Goal: Communication & Community: Answer question/provide support

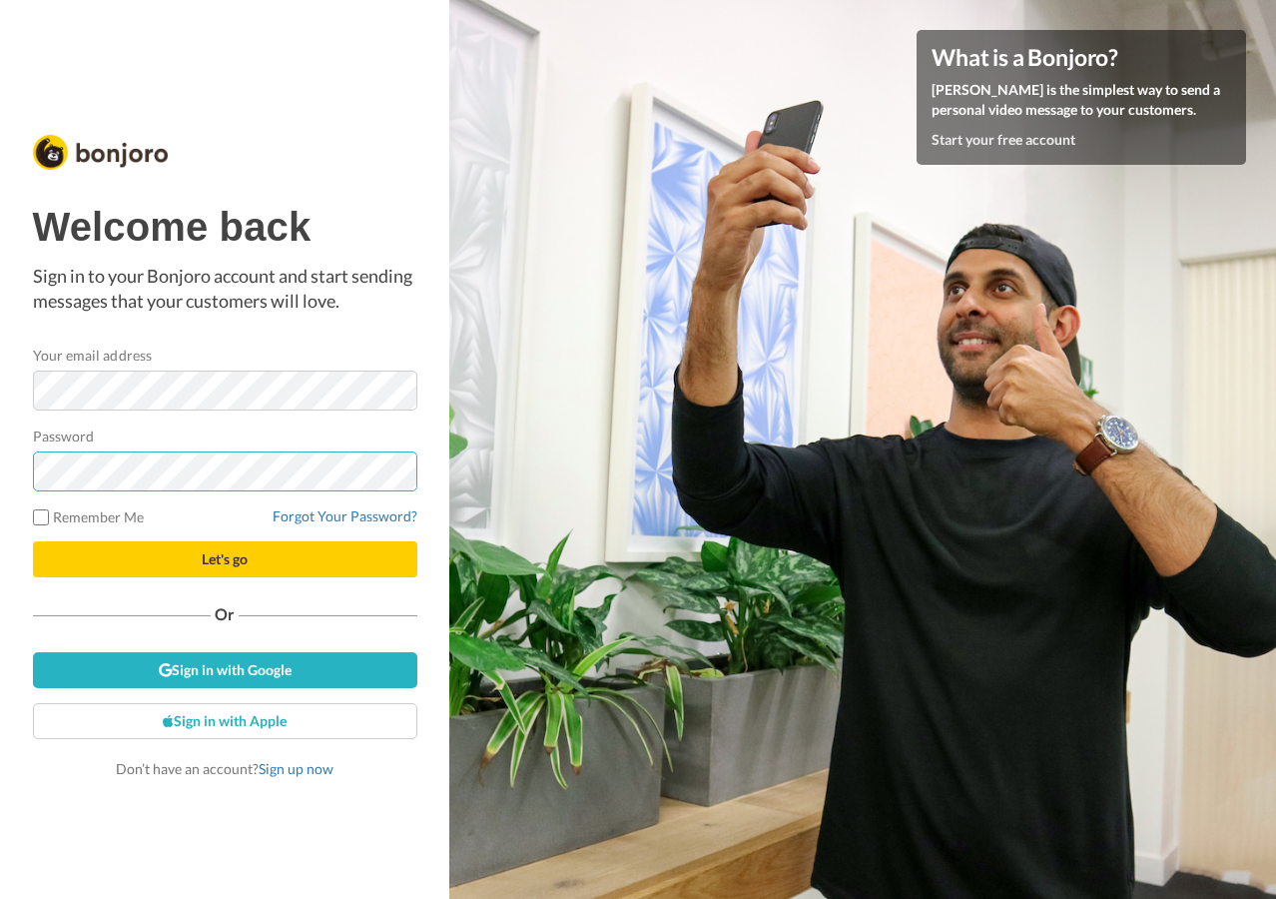
click at [33, 541] on button "Let's go" at bounding box center [225, 559] width 385 height 36
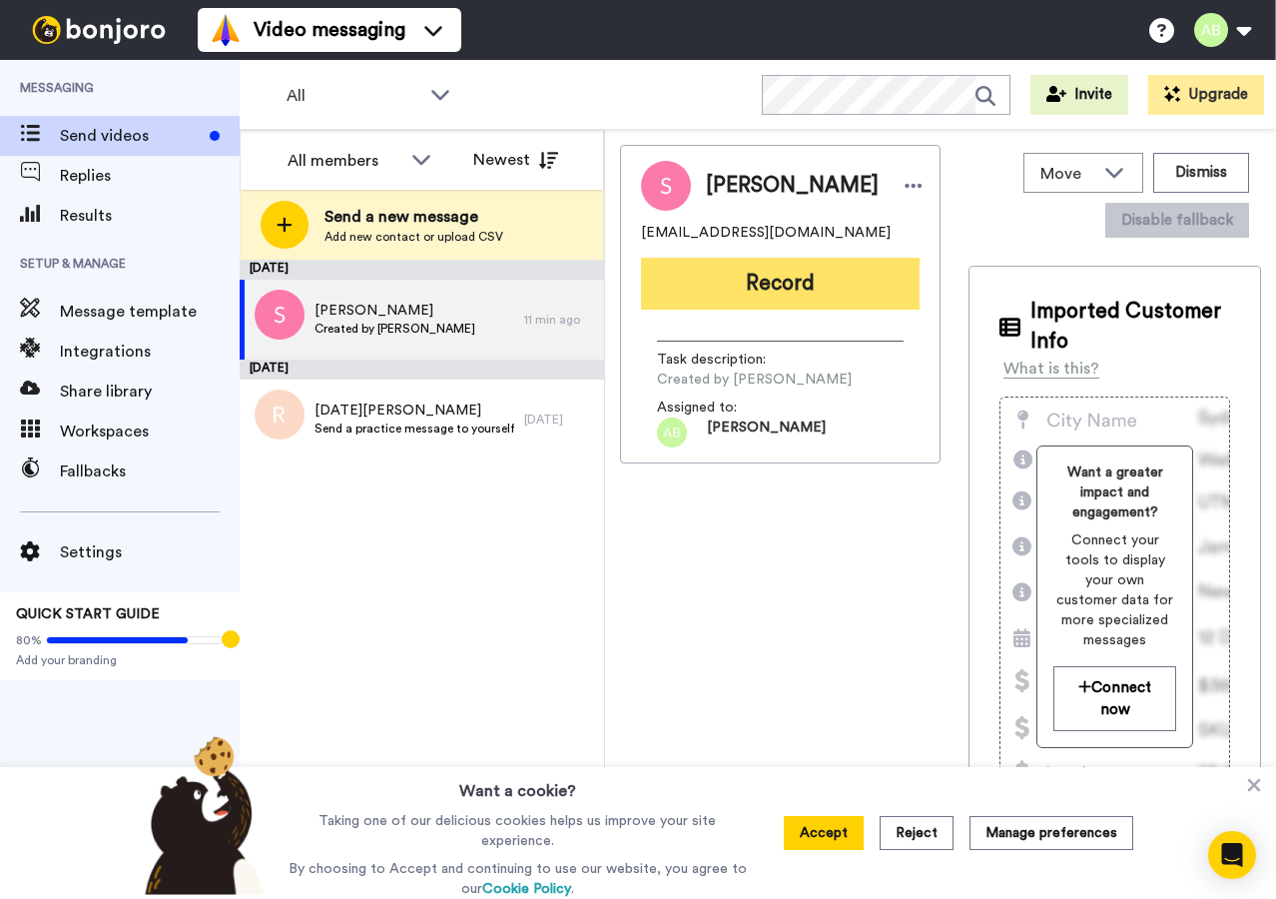
click at [717, 288] on button "Record" at bounding box center [780, 284] width 279 height 52
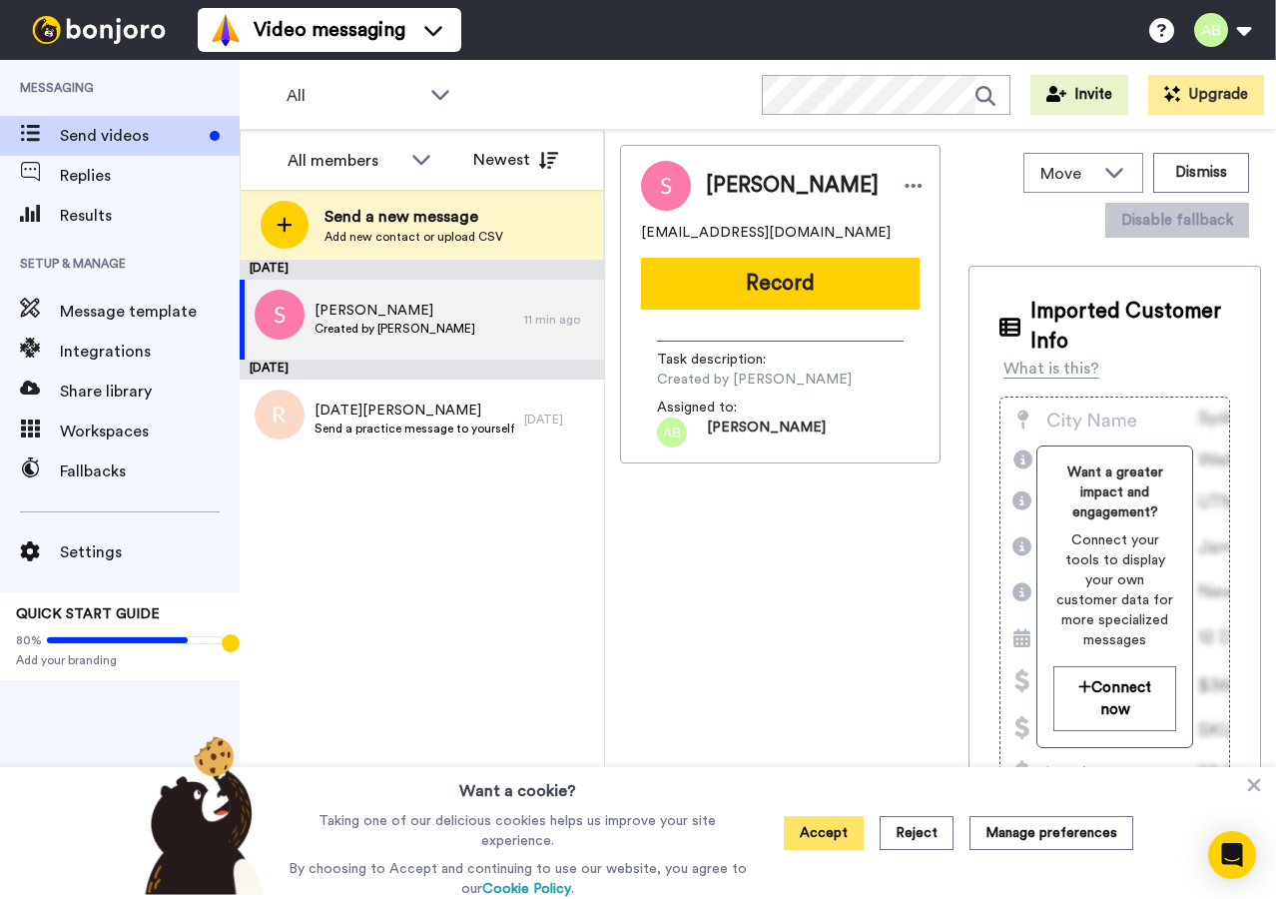
click at [807, 835] on button "Accept" at bounding box center [824, 833] width 80 height 34
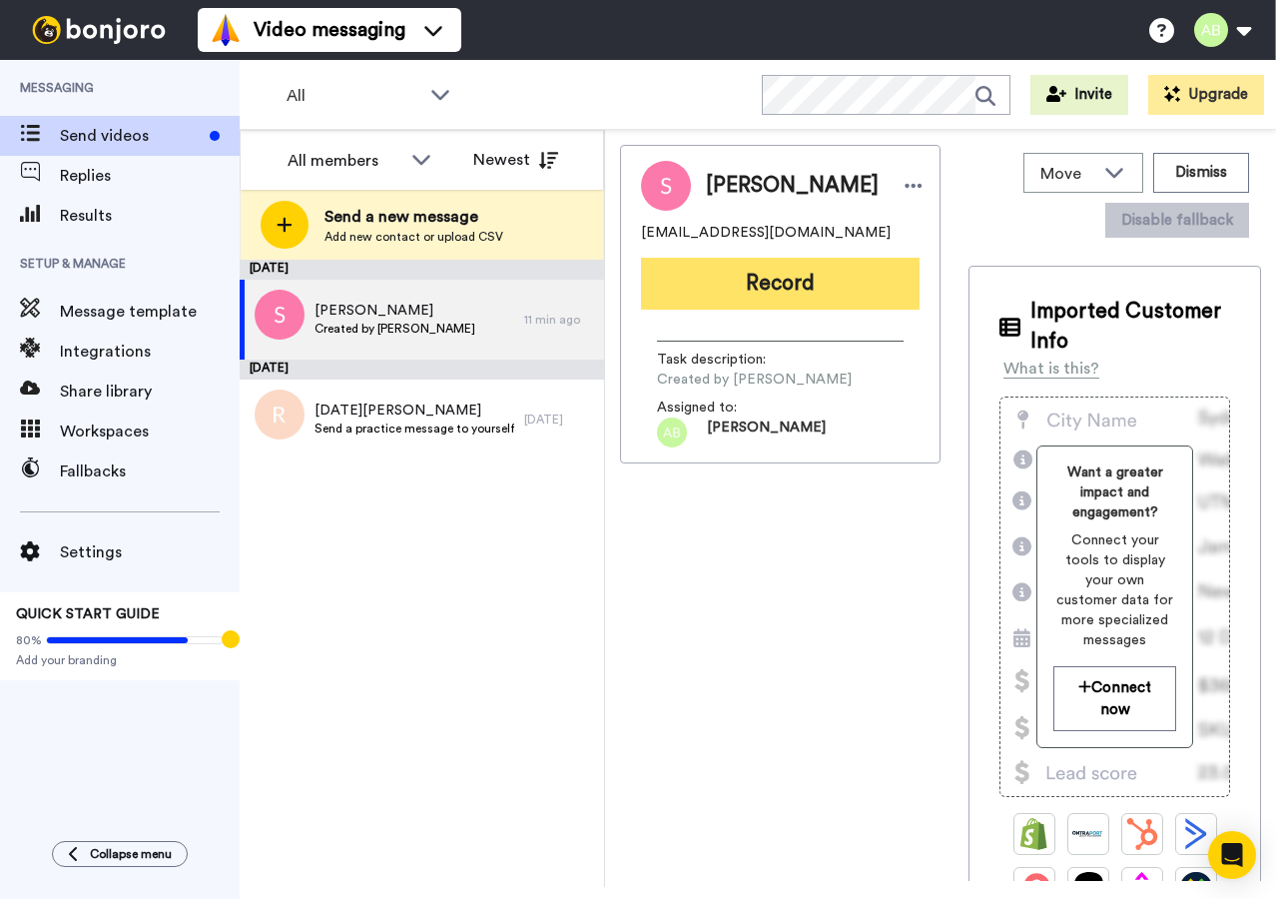
click at [751, 291] on button "Record" at bounding box center [780, 284] width 279 height 52
click at [739, 281] on button "Record" at bounding box center [780, 284] width 279 height 52
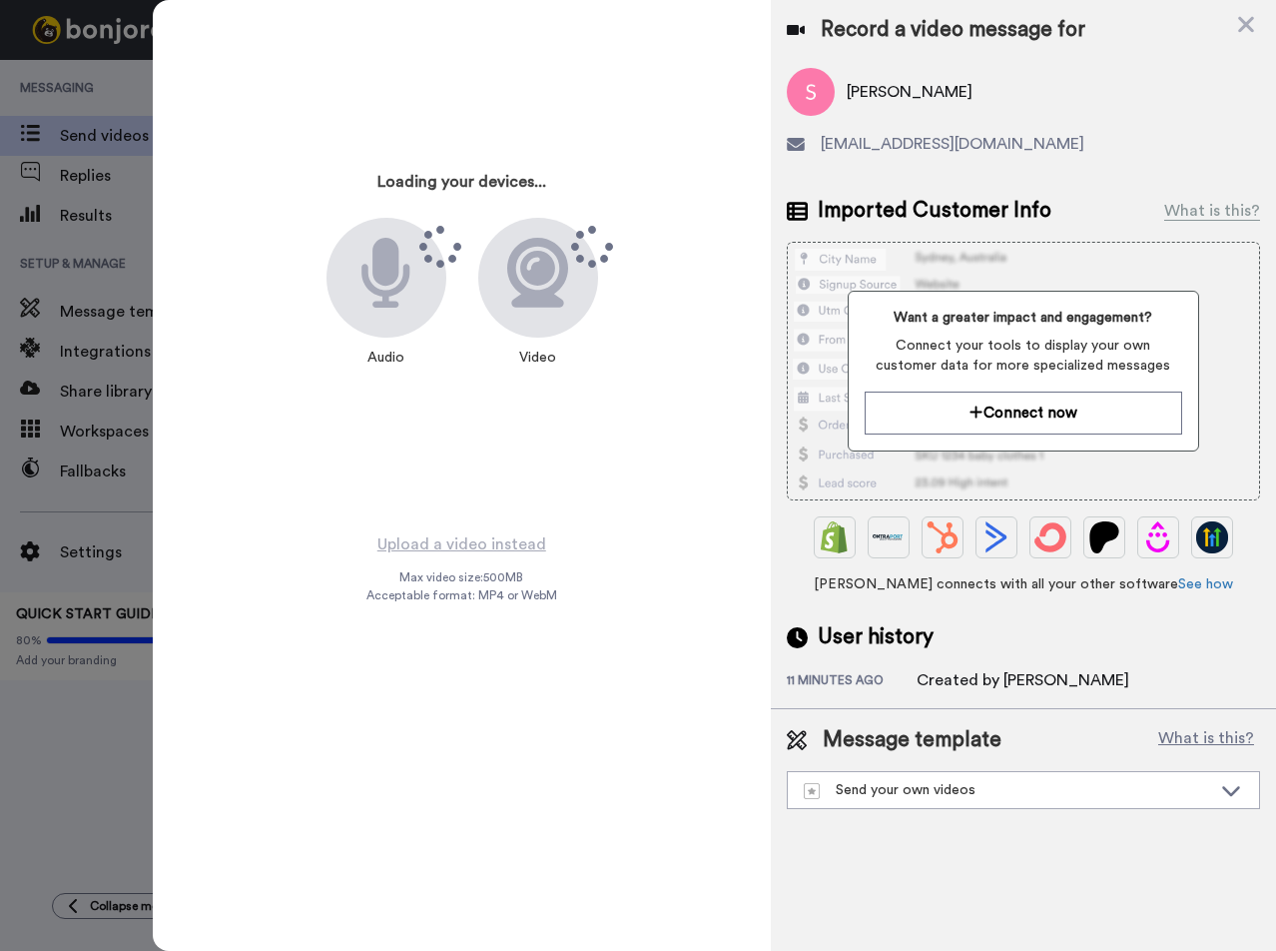
click at [258, 395] on div "Loading your devices... Audio Video" at bounding box center [462, 265] width 499 height 499
click at [479, 292] on div at bounding box center [538, 278] width 120 height 120
click at [487, 292] on div at bounding box center [538, 278] width 120 height 120
click at [1239, 25] on icon at bounding box center [1247, 24] width 20 height 25
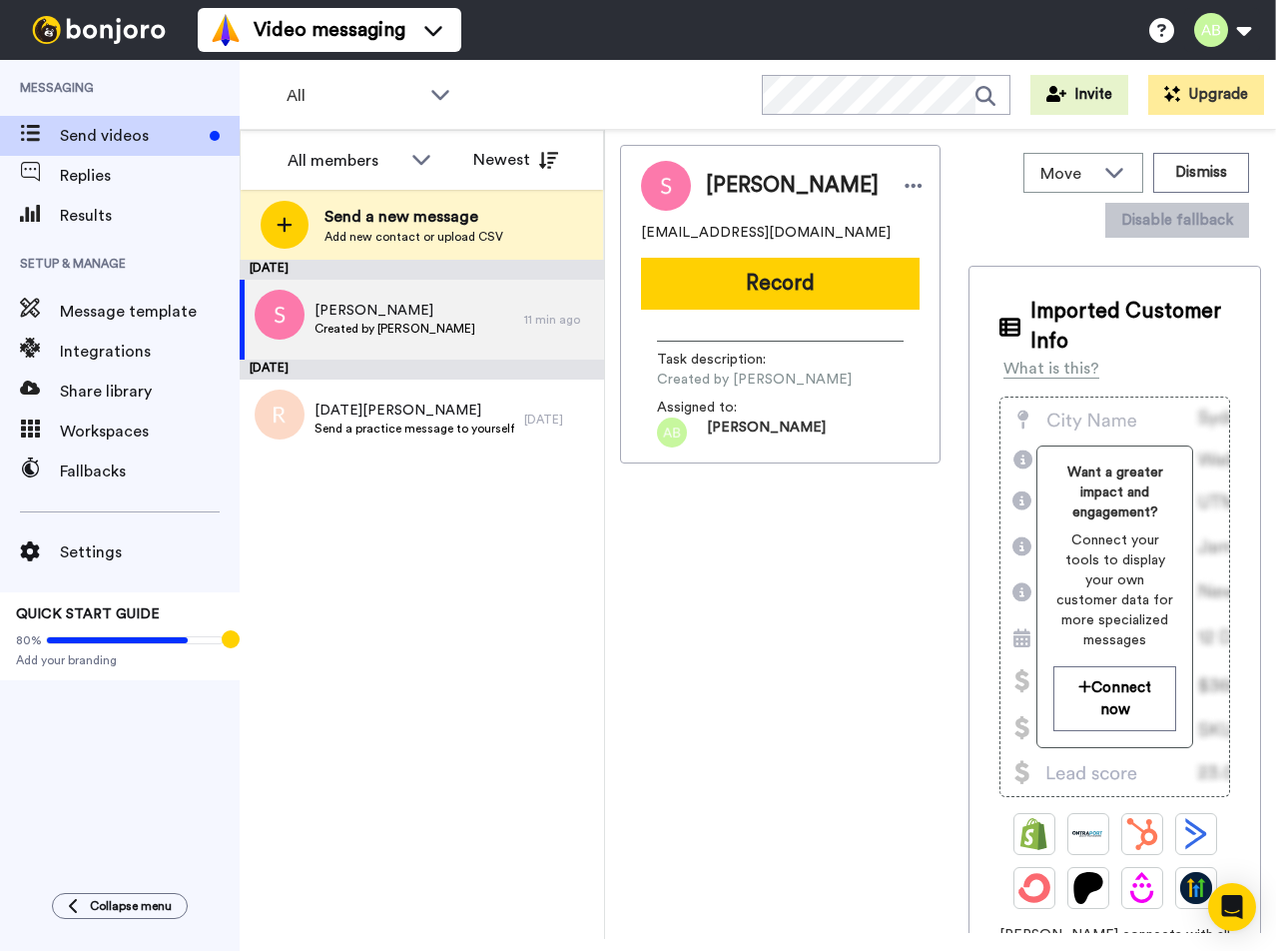
click at [718, 563] on div "STEPHINE chocolatedelightsss@gmail.com Record Task description : Created by Ash…" at bounding box center [780, 539] width 321 height 788
